Goal: Task Accomplishment & Management: Manage account settings

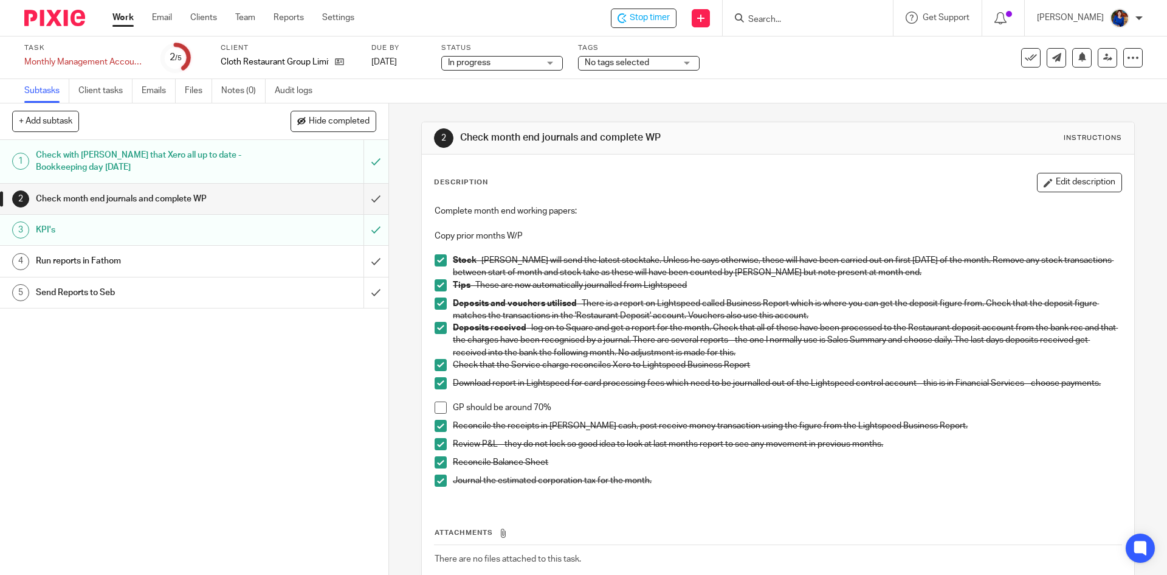
scroll to position [61, 0]
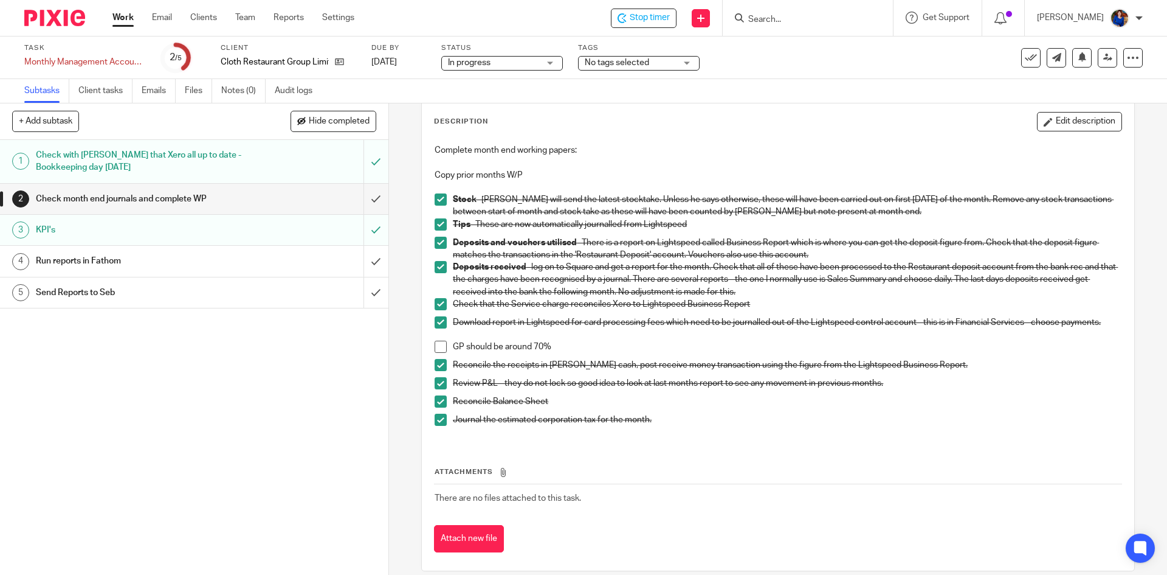
click at [441, 345] on span at bounding box center [441, 346] width 12 height 12
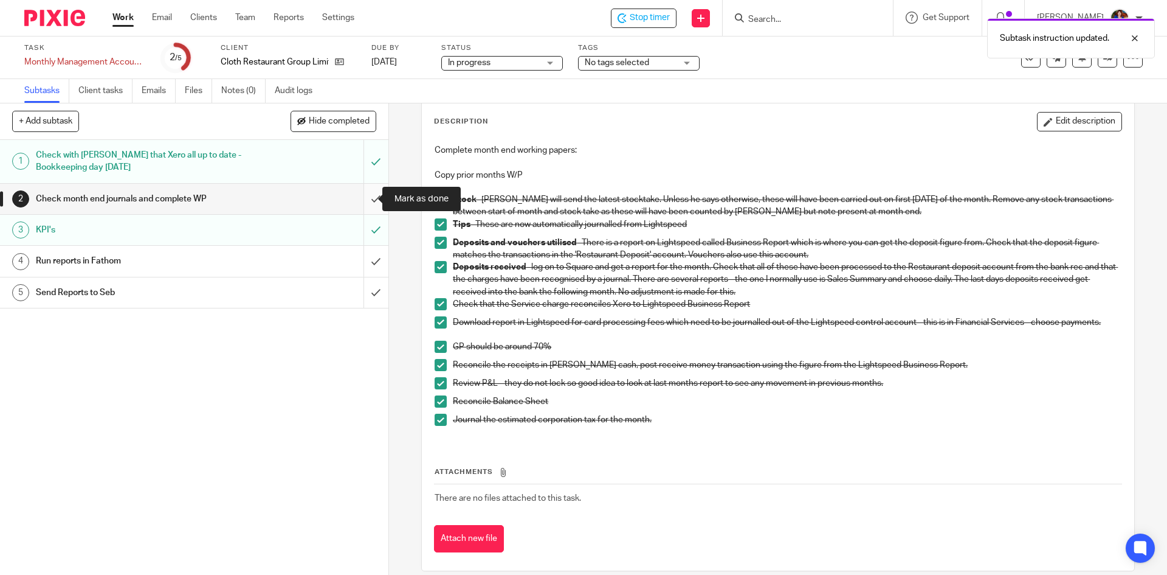
click at [365, 196] on input "submit" at bounding box center [194, 199] width 389 height 30
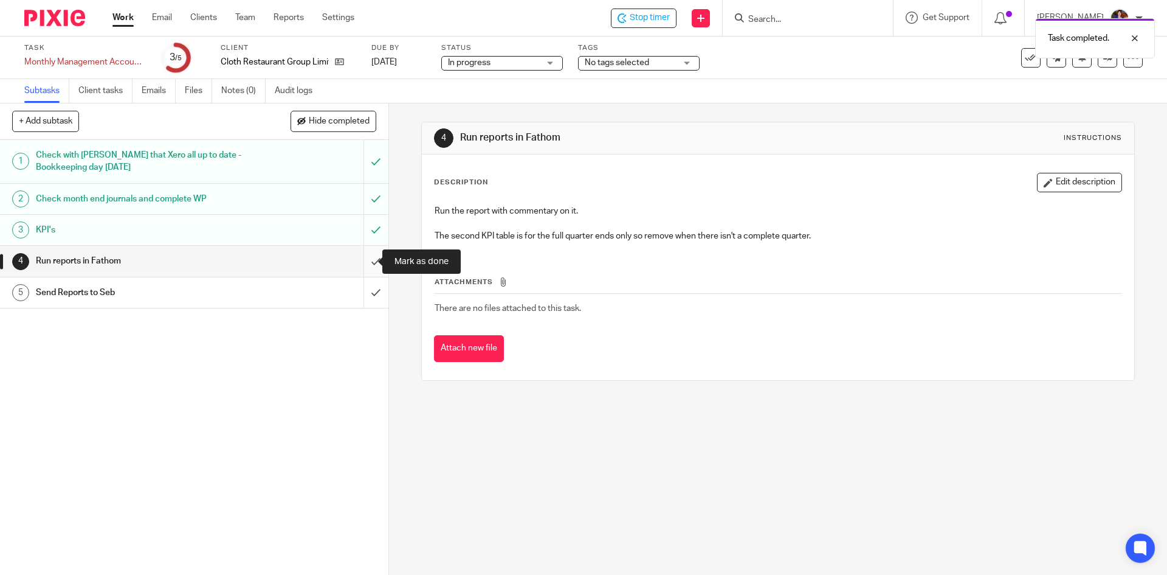
click at [368, 257] on input "submit" at bounding box center [194, 261] width 389 height 30
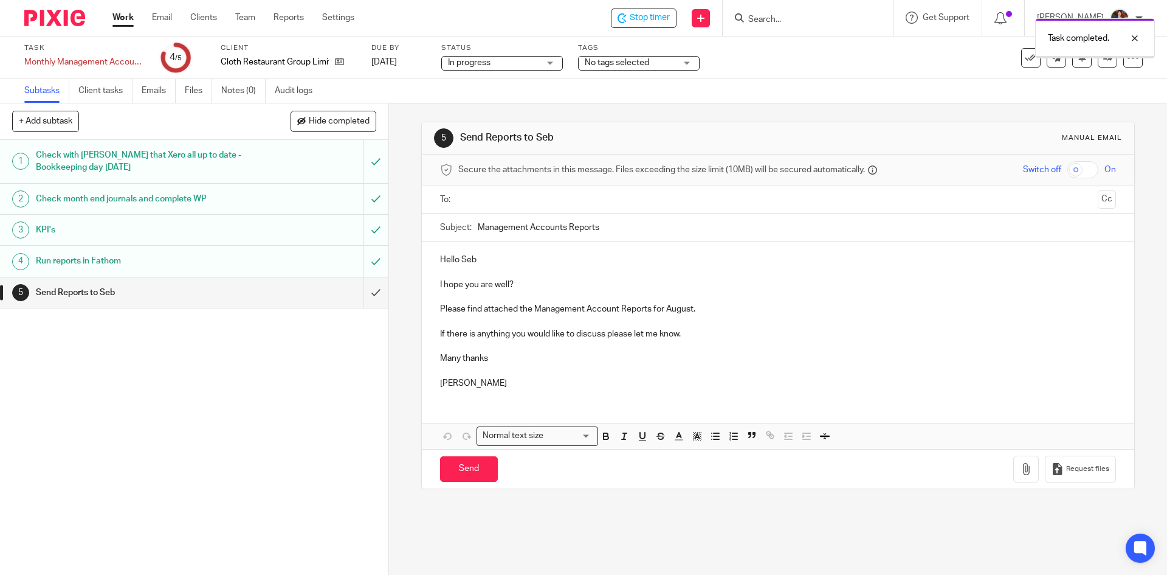
click at [472, 198] on input "text" at bounding box center [778, 200] width 630 height 14
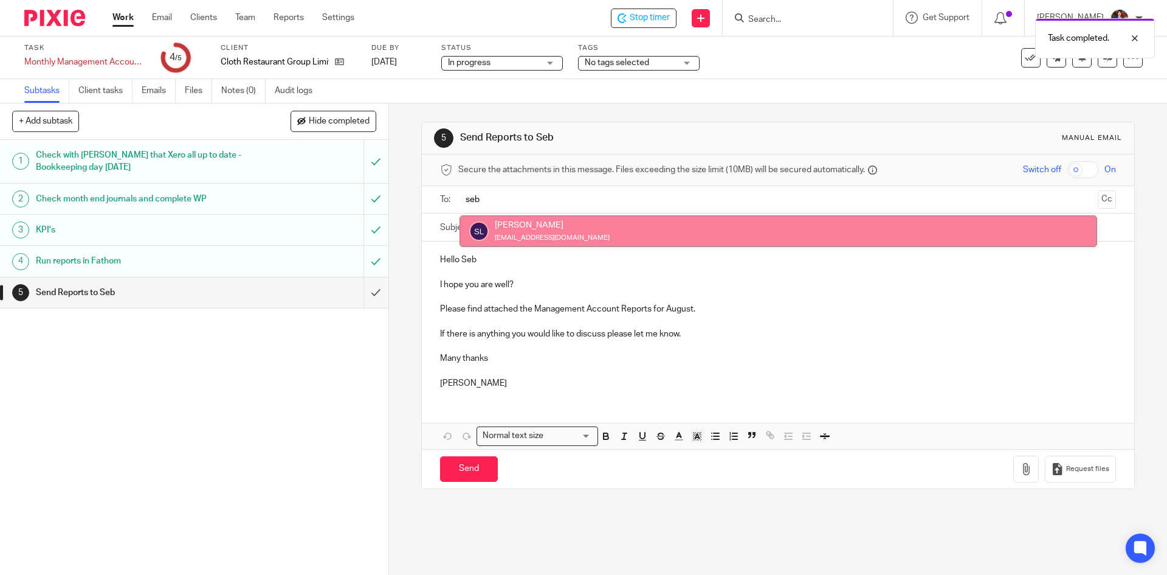
type input "seb"
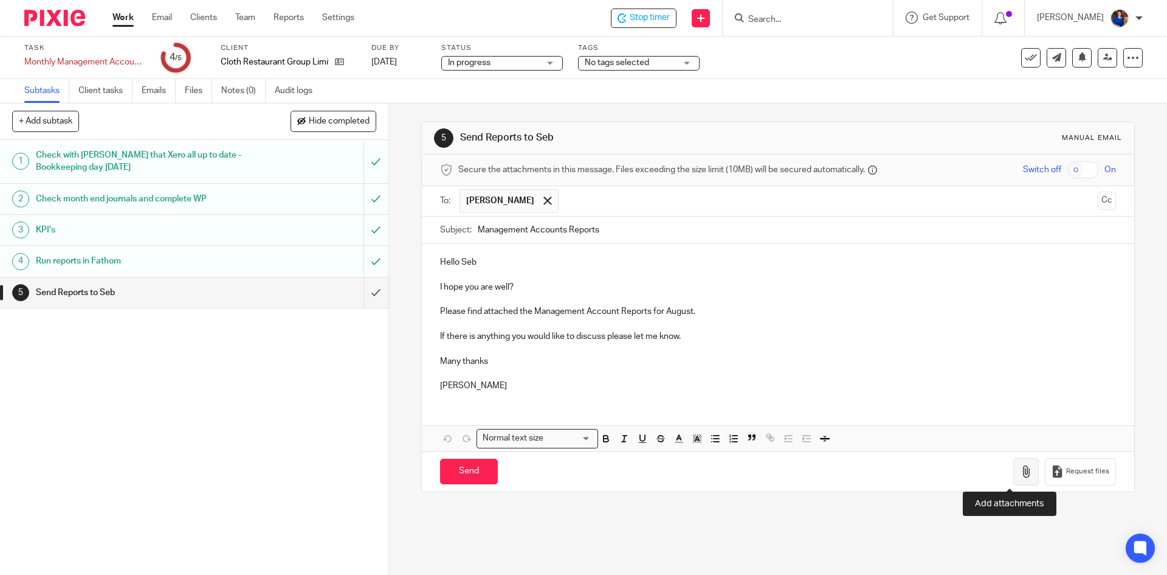
click at [1020, 472] on icon "button" at bounding box center [1026, 471] width 12 height 12
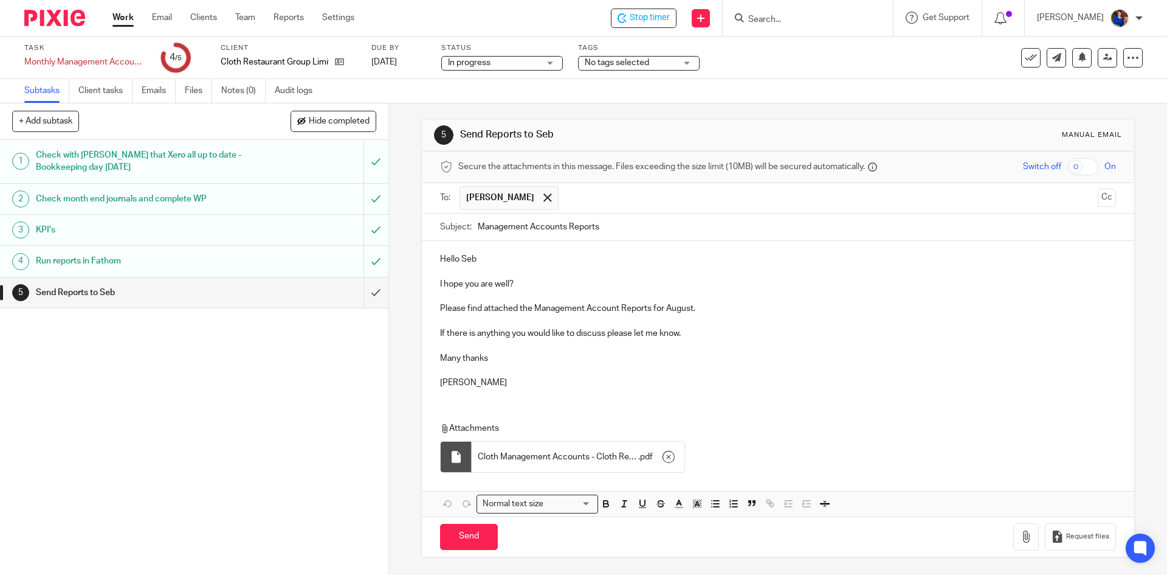
scroll to position [4, 0]
click at [601, 454] on span "Cloth Management Accounts - Cloth Restaurant Group (Aug 2025)" at bounding box center [558, 456] width 161 height 12
click at [462, 537] on input "Send" at bounding box center [469, 536] width 58 height 26
type input "Sent"
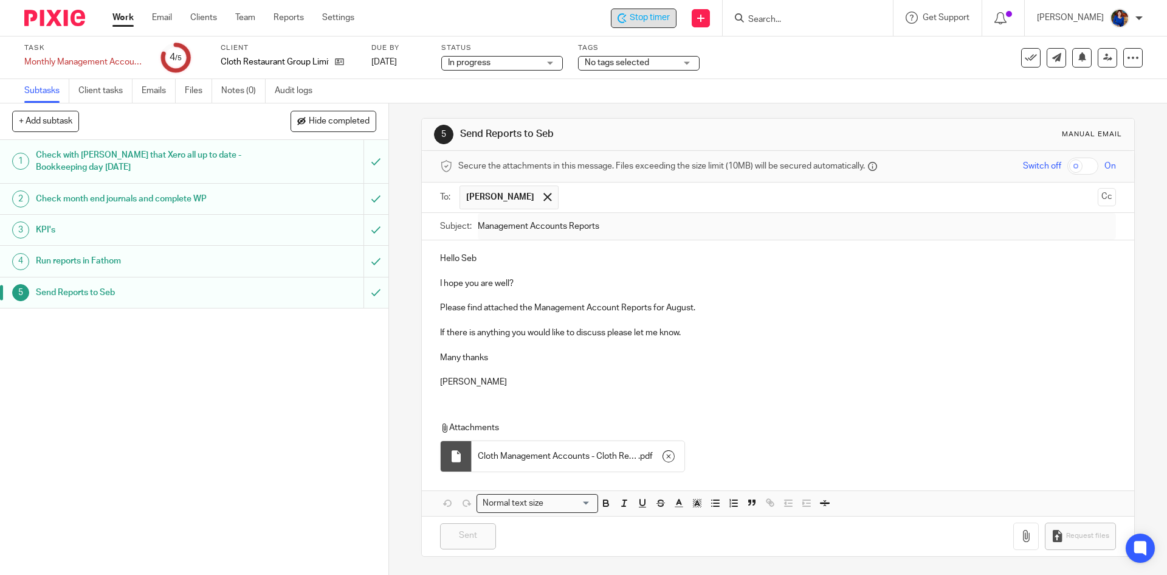
click at [658, 16] on span "Stop timer" at bounding box center [650, 18] width 40 height 13
click at [133, 17] on link "Work" at bounding box center [122, 18] width 21 height 12
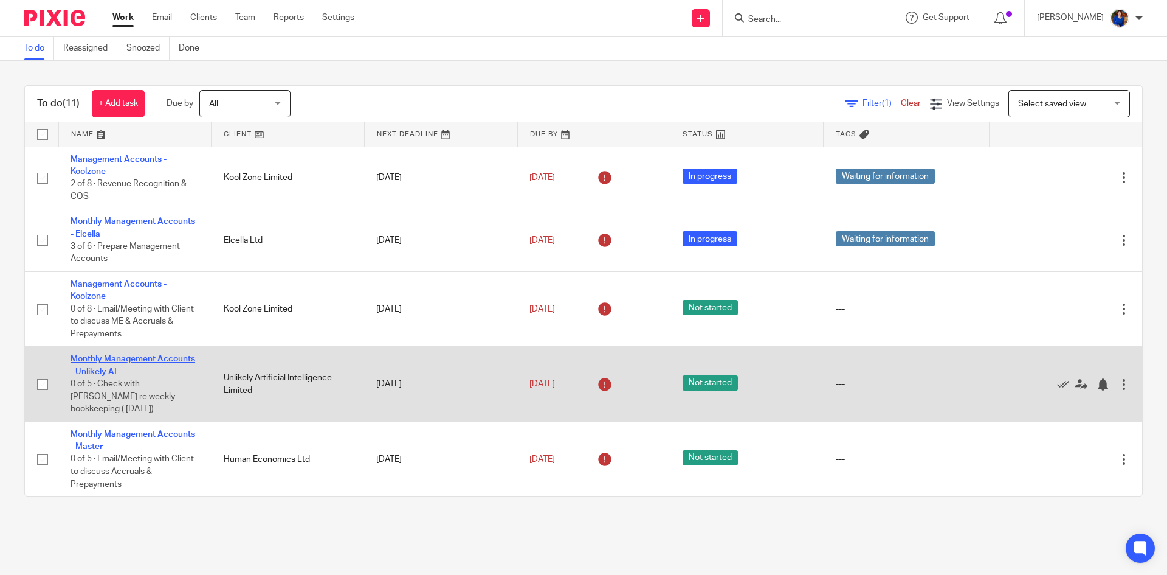
click at [142, 358] on link "Monthly Management Accounts - Unlikely AI" at bounding box center [133, 364] width 125 height 21
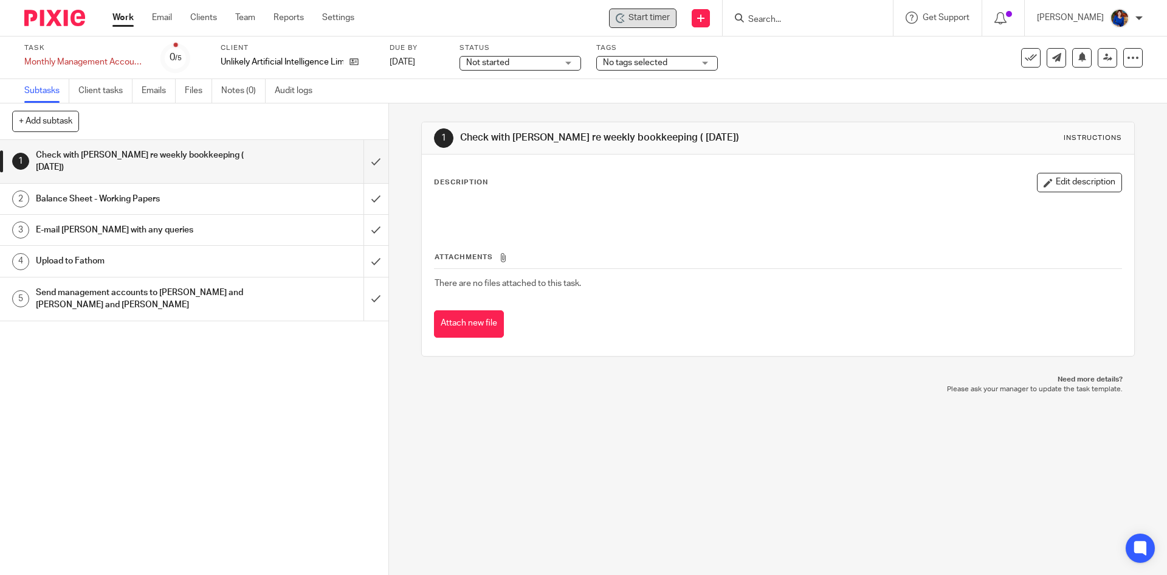
click at [627, 19] on div "Start timer" at bounding box center [643, 18] width 54 height 13
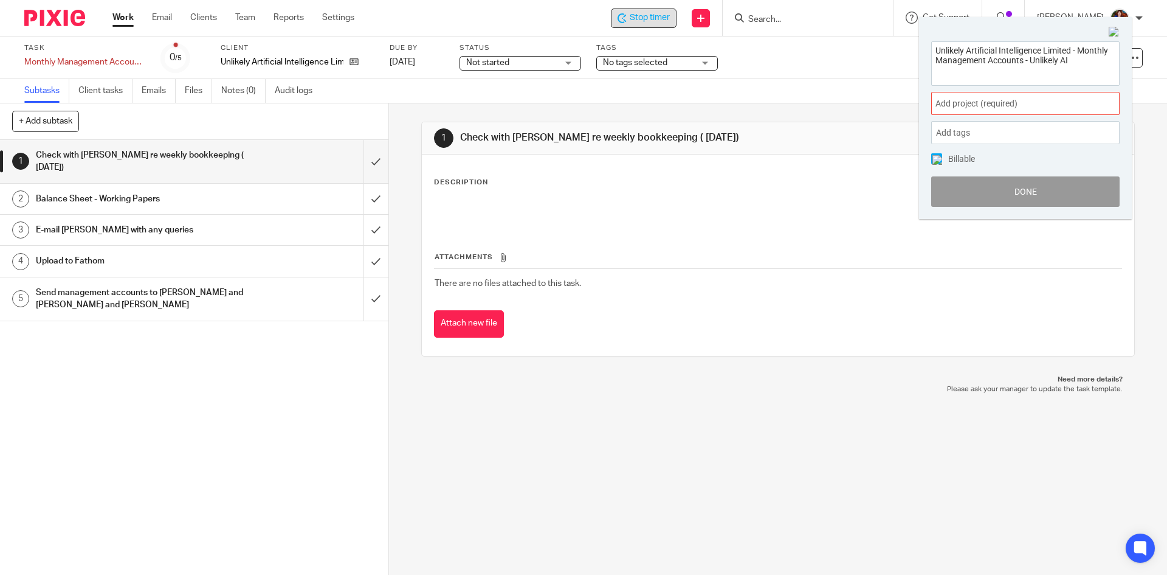
click at [987, 108] on span "Add project (required) :" at bounding box center [1012, 103] width 153 height 13
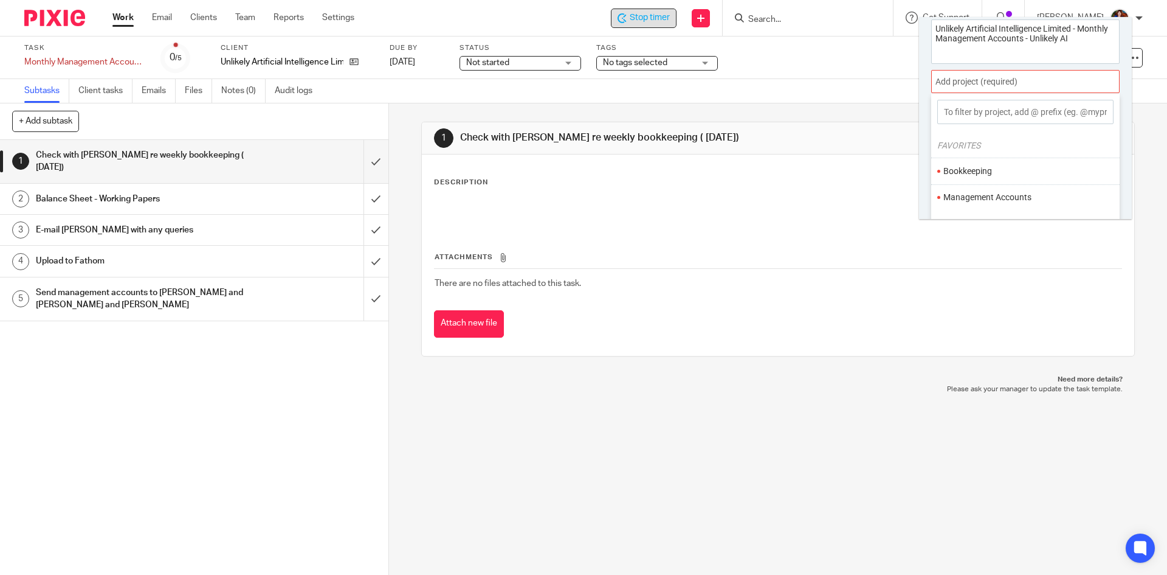
scroll to position [60, 0]
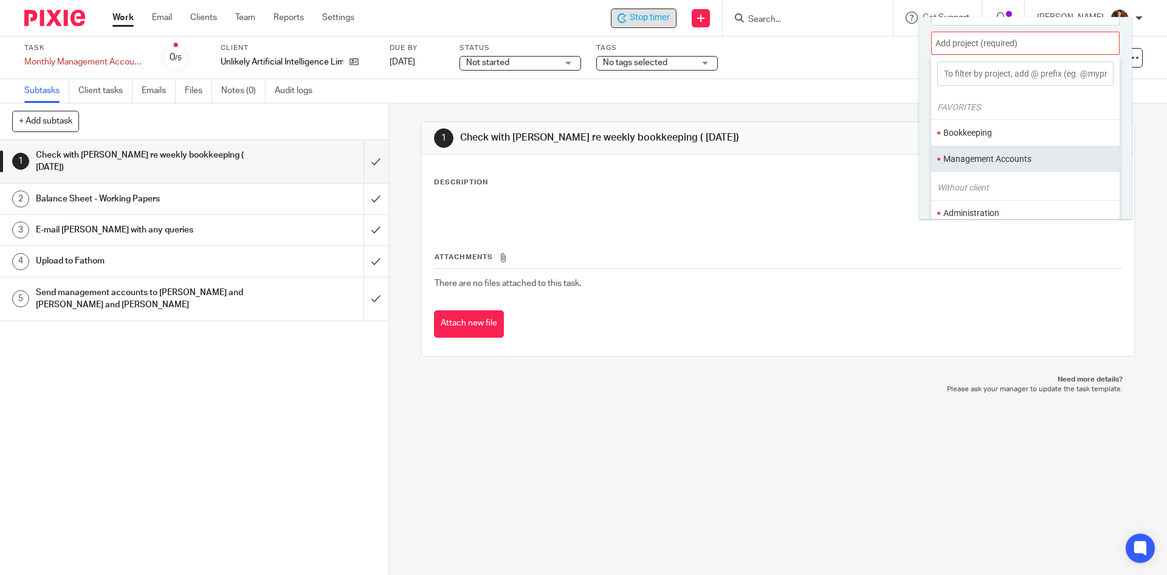
click at [966, 161] on li "Management Accounts" at bounding box center [1023, 159] width 159 height 13
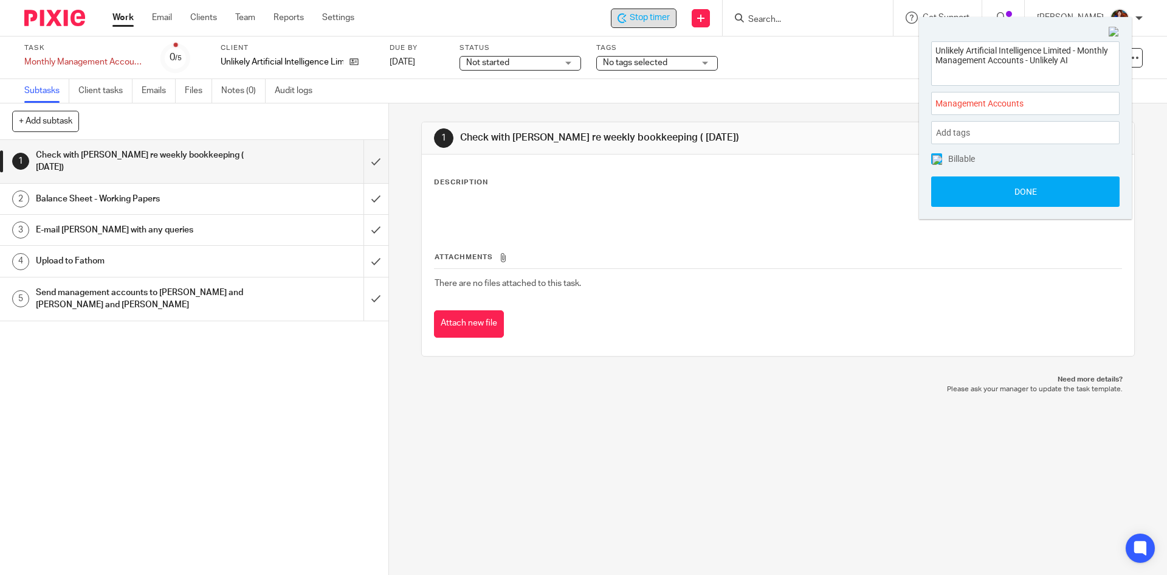
scroll to position [0, 0]
click at [938, 156] on img at bounding box center [938, 160] width 10 height 10
drag, startPoint x: 942, startPoint y: 187, endPoint x: 880, endPoint y: 134, distance: 81.5
click at [942, 188] on button "Done" at bounding box center [1025, 191] width 188 height 30
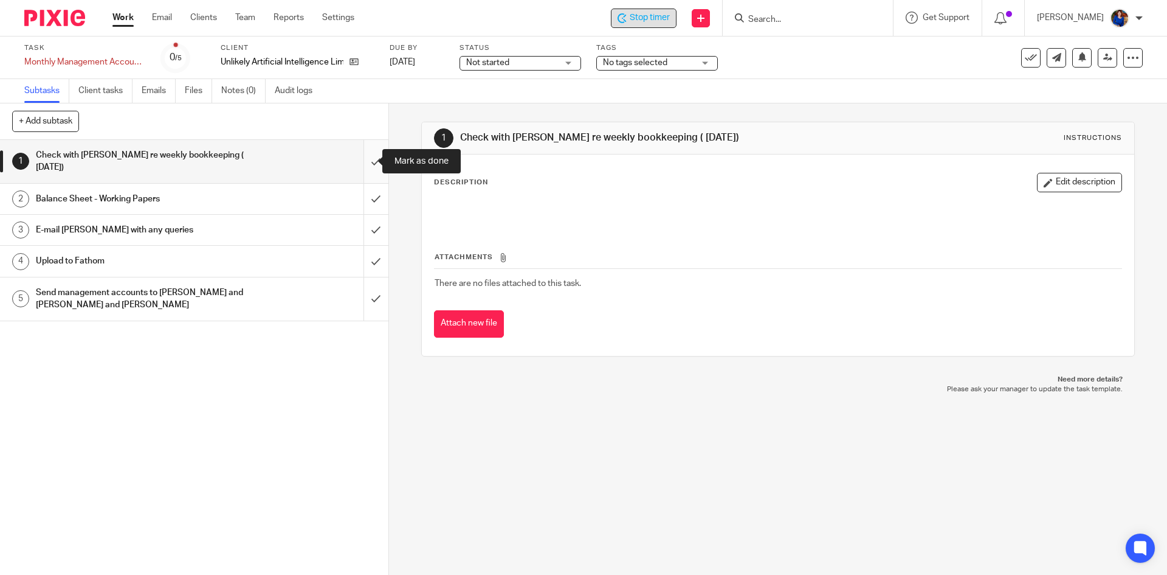
click at [366, 162] on input "submit" at bounding box center [194, 161] width 389 height 43
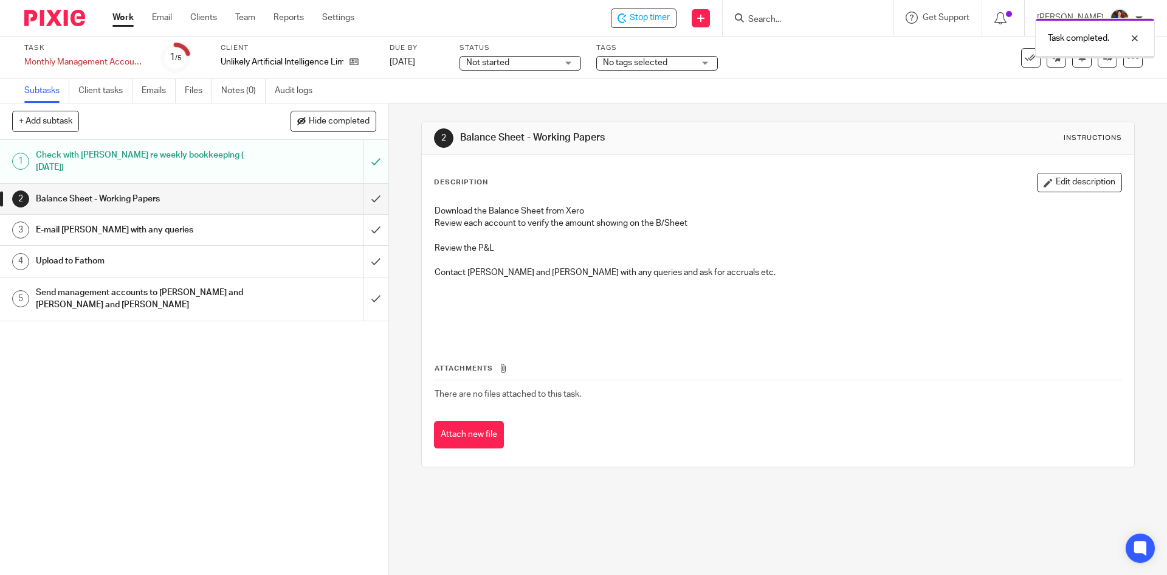
click at [125, 199] on h1 "Balance Sheet - Working Papers" at bounding box center [141, 199] width 210 height 18
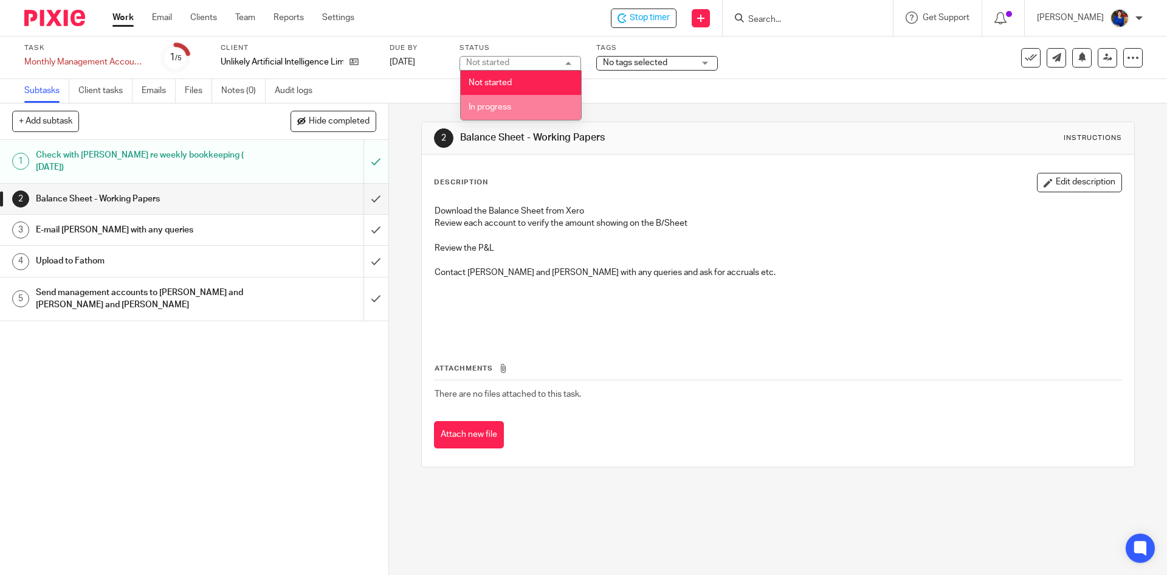
click at [513, 105] on li "In progress" at bounding box center [521, 107] width 120 height 25
